Goal: Task Accomplishment & Management: Complete application form

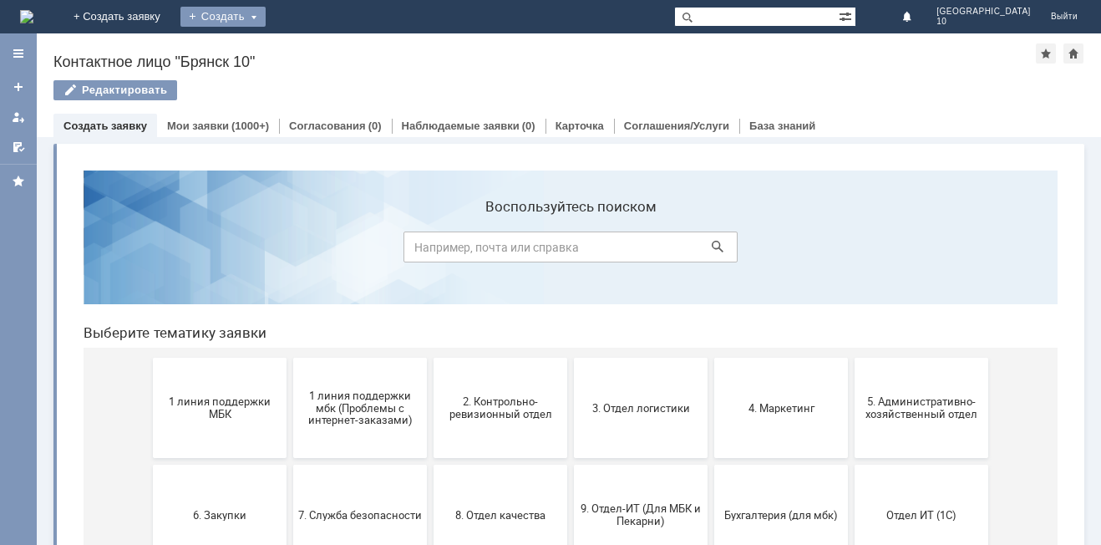
click at [266, 17] on div "Создать" at bounding box center [222, 17] width 85 height 20
click at [311, 47] on link "Заявка" at bounding box center [247, 50] width 127 height 20
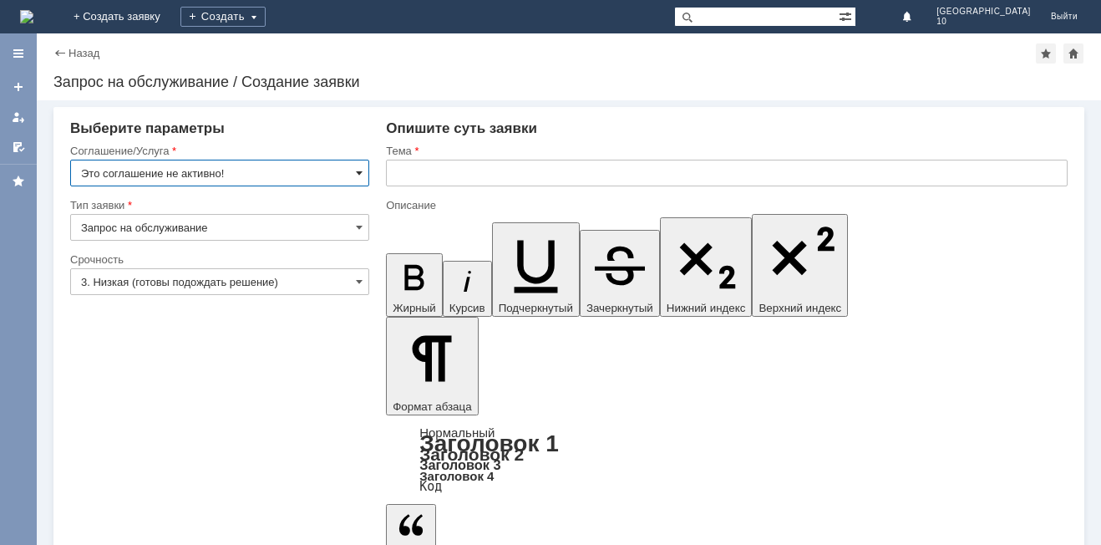
click at [357, 173] on span at bounding box center [359, 172] width 7 height 13
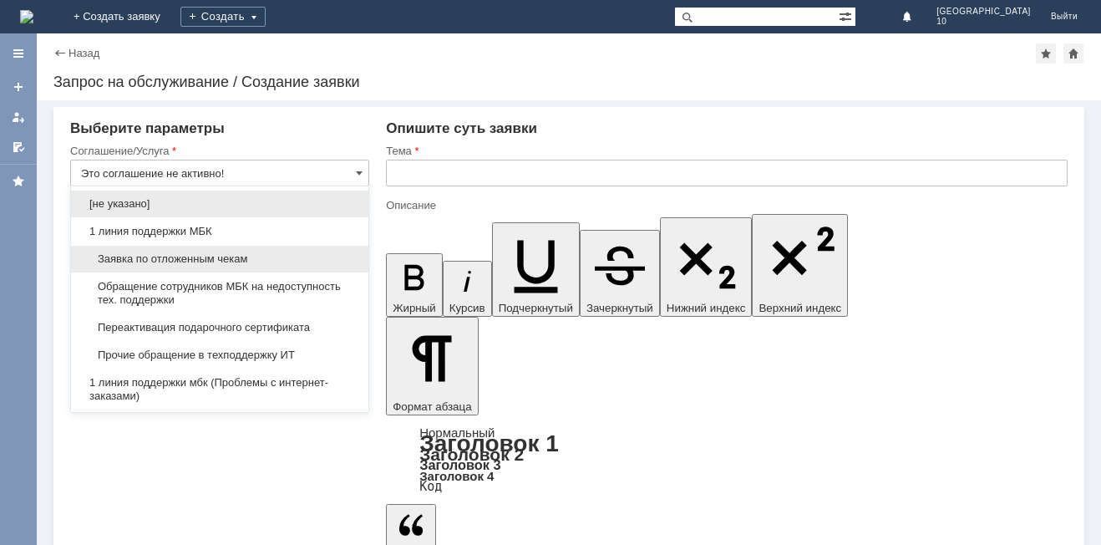
click at [223, 260] on span "Заявка по отложенным чекам" at bounding box center [219, 258] width 277 height 13
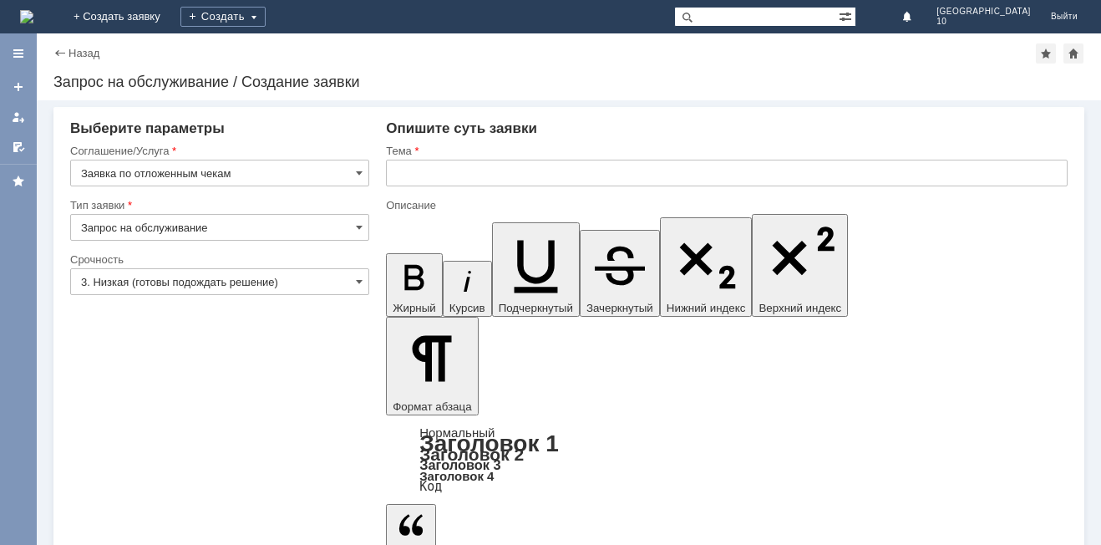
type input "Заявка по отложенным чекам"
click at [361, 283] on span at bounding box center [359, 281] width 7 height 13
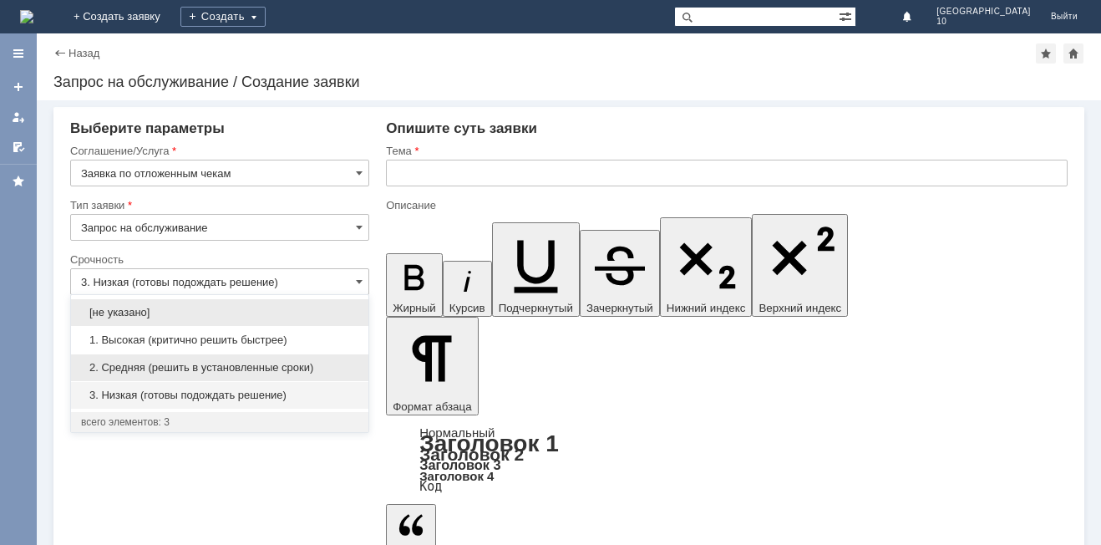
click at [232, 372] on span "2. Средняя (решить в установленные сроки)" at bounding box center [219, 367] width 277 height 13
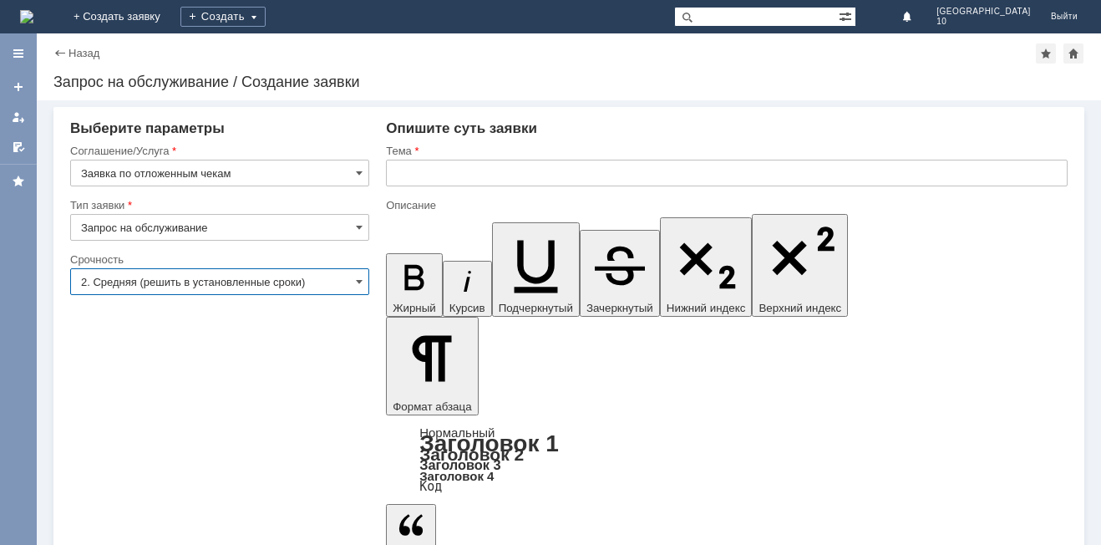
type input "2. Средняя (решить в установленные сроки)"
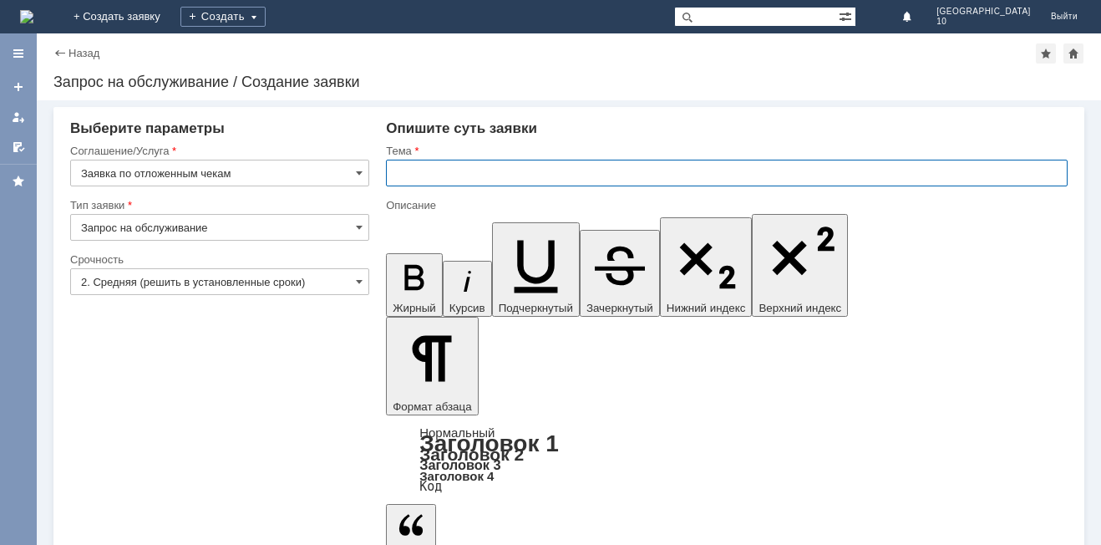
click at [400, 178] on input "text" at bounding box center [727, 173] width 682 height 27
type input "Отложенный чек Брянск 10"
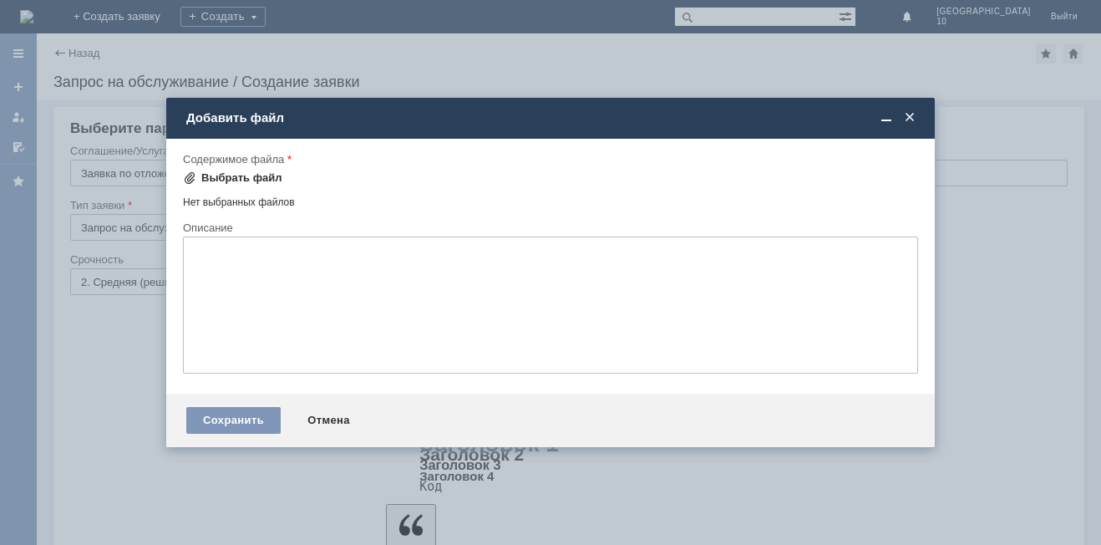
click at [219, 179] on div "Выбрать файл" at bounding box center [241, 177] width 81 height 13
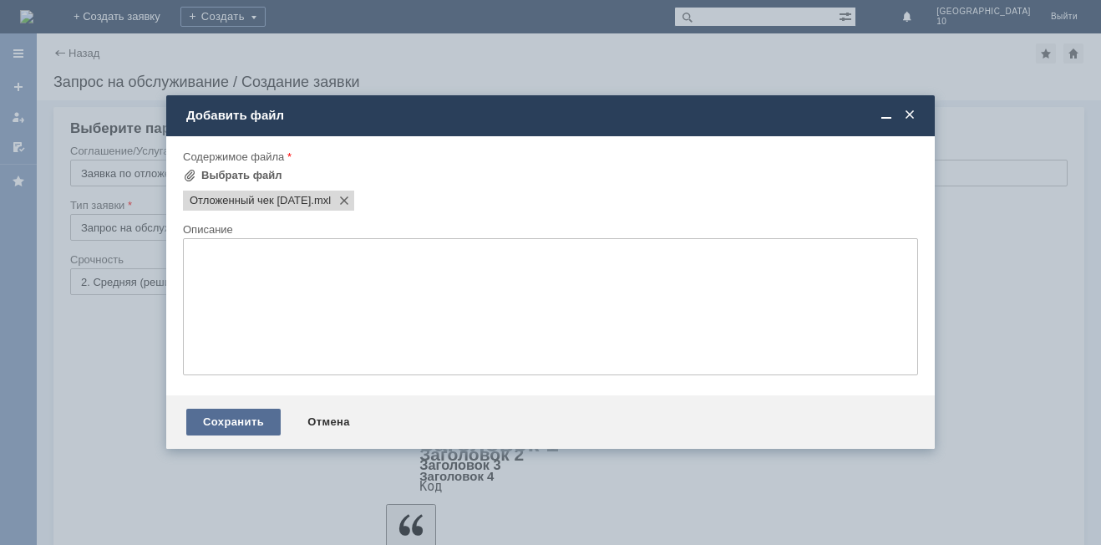
click at [249, 429] on div "Сохранить" at bounding box center [233, 421] width 94 height 27
